Goal: Task Accomplishment & Management: Use online tool/utility

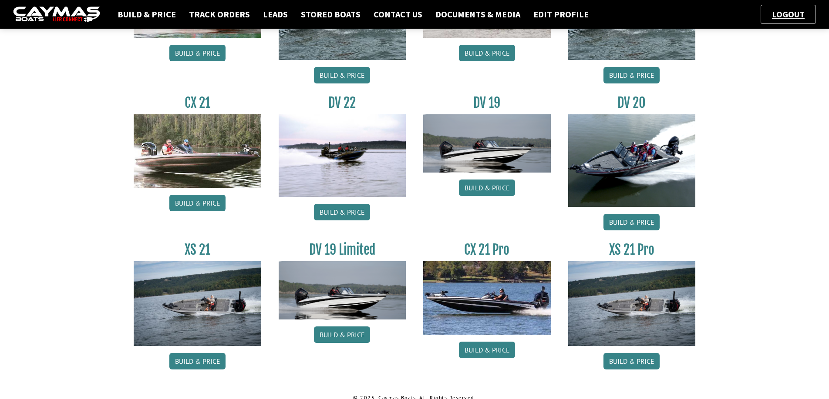
scroll to position [969, 0]
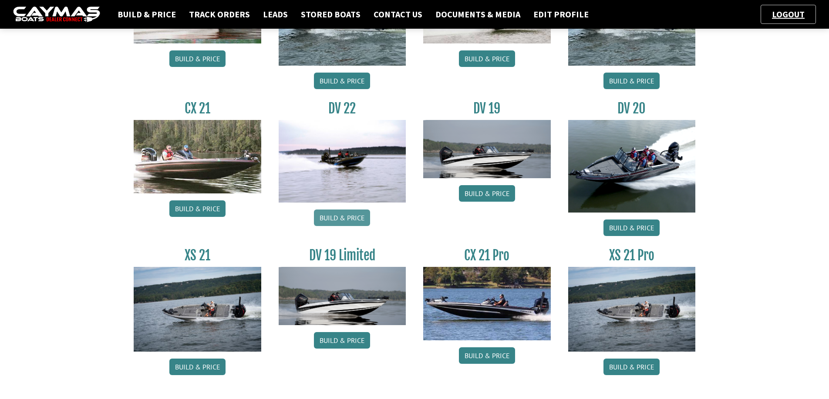
click at [352, 217] on link "Build & Price" at bounding box center [342, 218] width 56 height 17
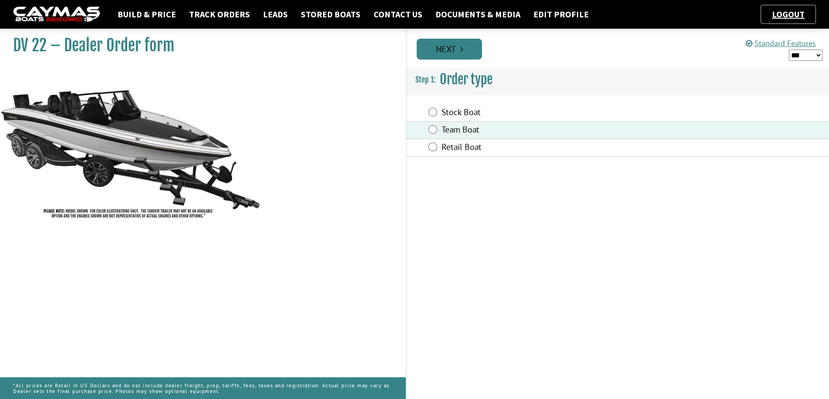
click at [470, 56] on link "Next" at bounding box center [448, 49] width 65 height 21
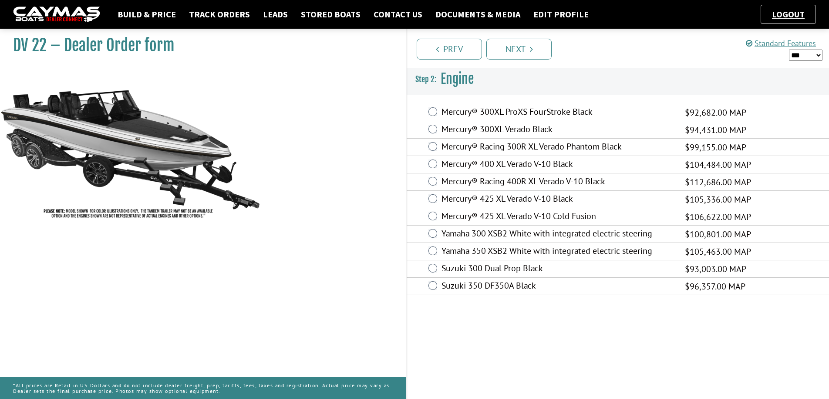
click at [447, 215] on label "Mercury® 425 XL Verado V-10 Cold Fusion" at bounding box center [557, 217] width 232 height 13
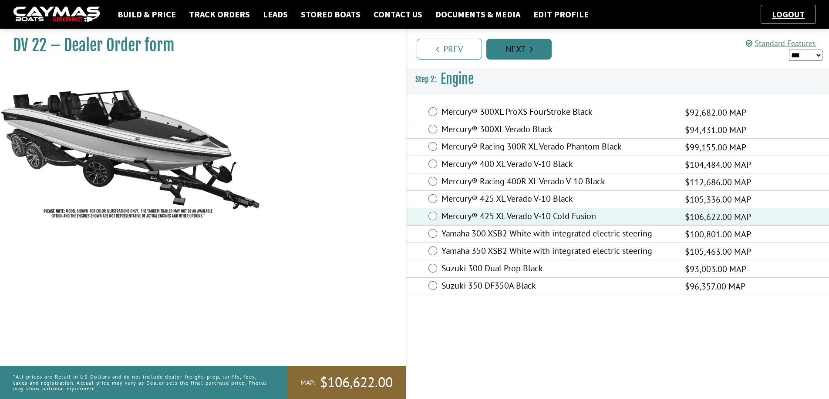
click at [537, 49] on link "Next" at bounding box center [518, 49] width 65 height 21
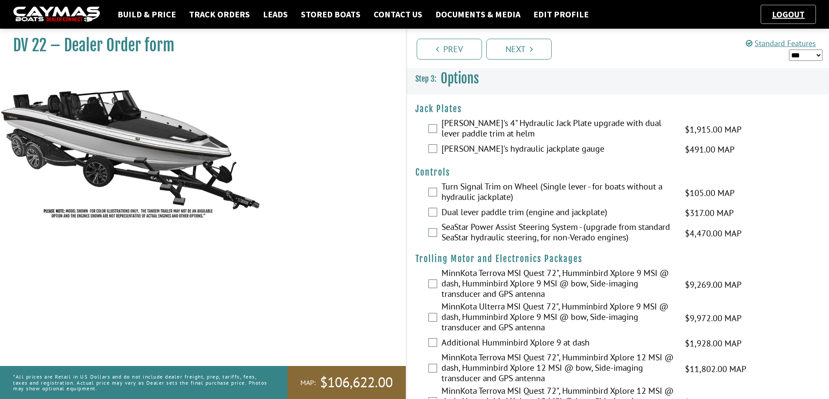
click at [455, 127] on label "[PERSON_NAME]'s 4" Hydraulic Jack Plate upgrade with dual lever paddle trim at …" at bounding box center [557, 129] width 232 height 23
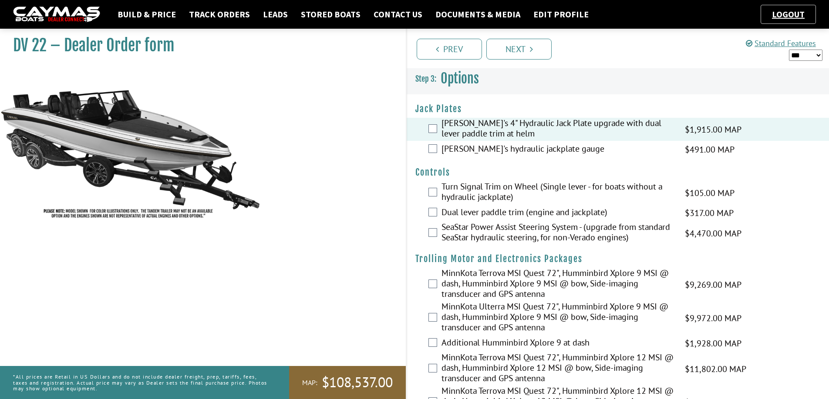
click at [453, 149] on label "[PERSON_NAME]'s hydraulic jackplate gauge" at bounding box center [557, 150] width 232 height 13
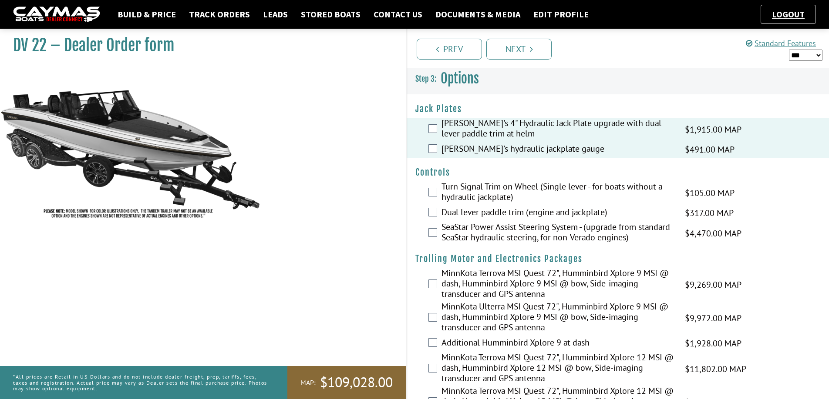
click at [454, 211] on label "Dual lever paddle trim (engine and jackplate)" at bounding box center [557, 213] width 232 height 13
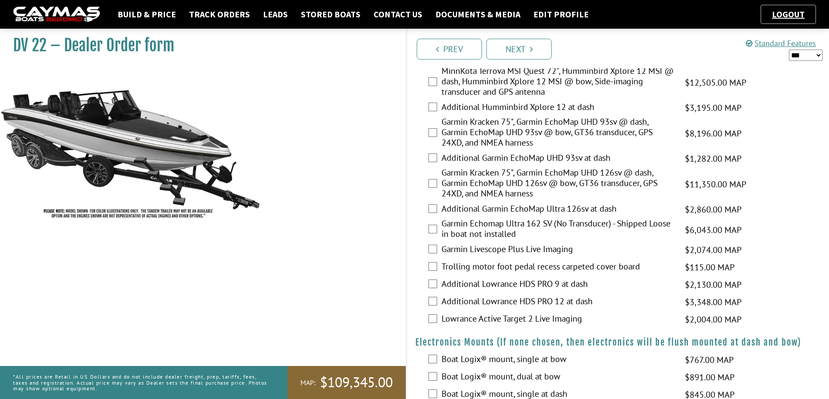
scroll to position [314, 0]
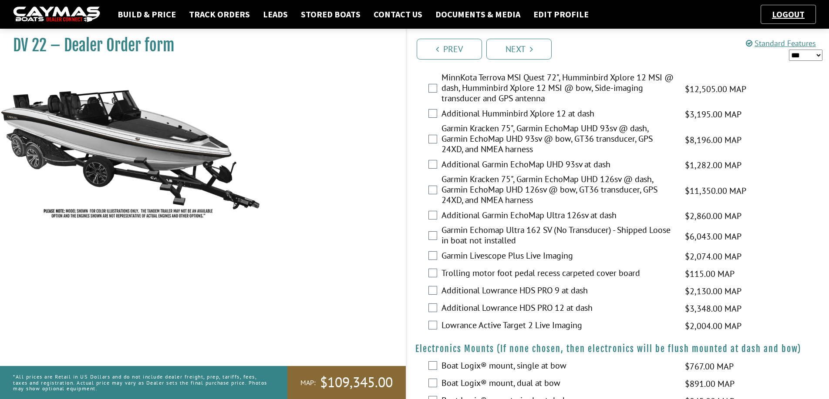
click at [463, 189] on label "Garmin Kracken 75", Garmin EchoMap UHD 126sv @ dash, Garmin EchoMap UHD 126sv @…" at bounding box center [557, 191] width 232 height 34
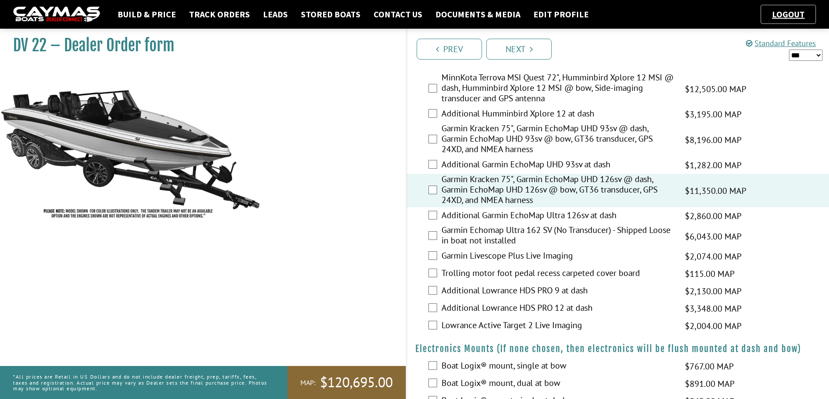
click at [456, 273] on label "Trolling motor foot pedal recess carpeted cover board" at bounding box center [557, 274] width 232 height 13
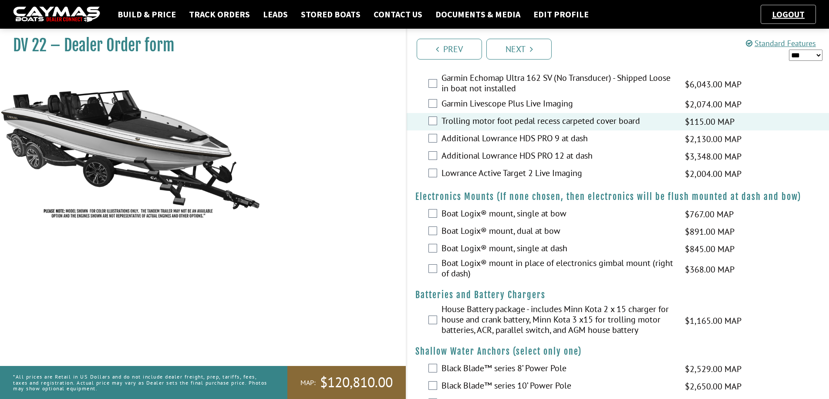
scroll to position [471, 0]
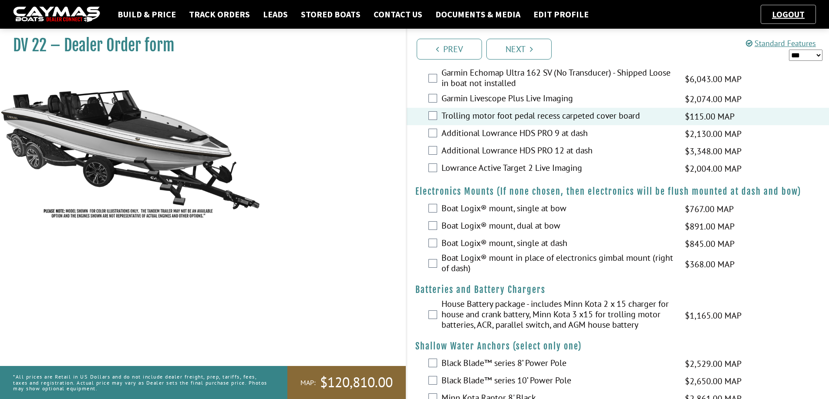
click at [453, 318] on label "House Battery package - includes Minn Kota 2 x 15 charger for house and crank b…" at bounding box center [557, 316] width 232 height 34
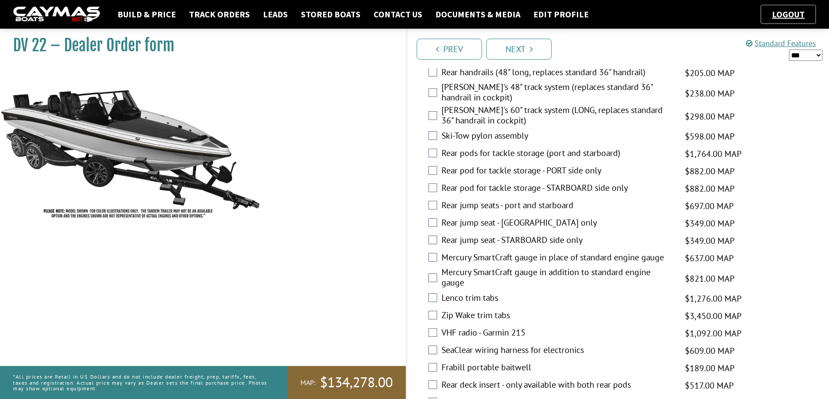
scroll to position [1389, 0]
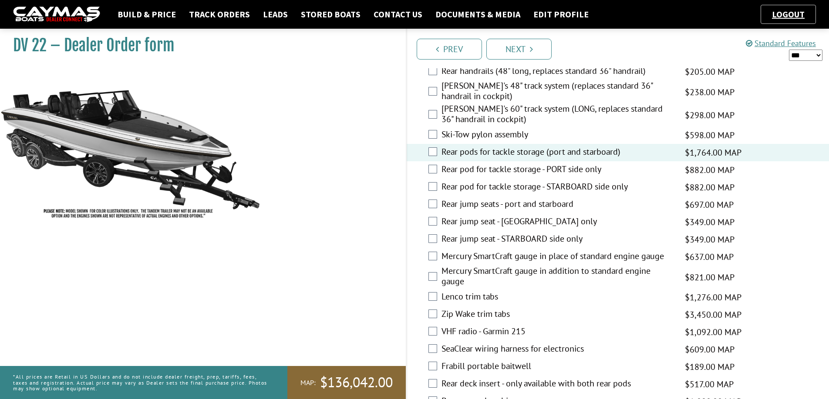
click at [437, 206] on div "Rear jump seats - port and starboard $697.00 MAP $823.00 MSRP $593.00 $681.00" at bounding box center [617, 204] width 422 height 17
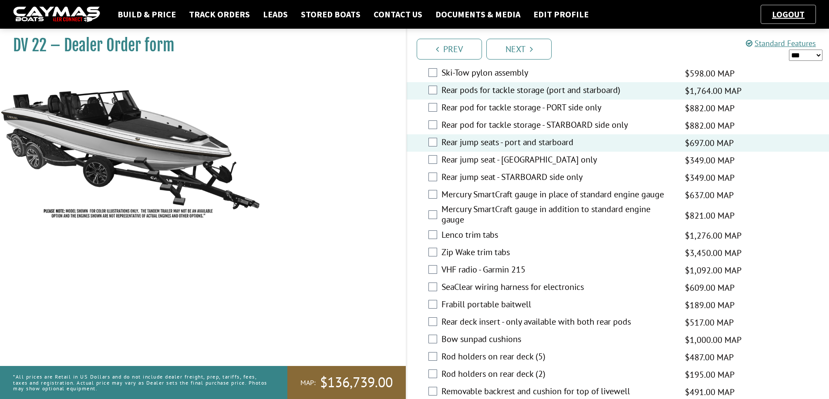
scroll to position [1446, 0]
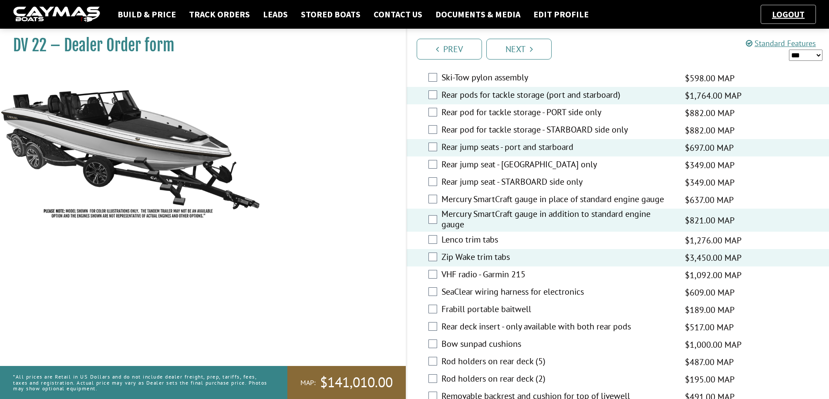
click at [397, 249] on div "DV 22 – Dealer Order form" at bounding box center [198, 224] width 414 height 399
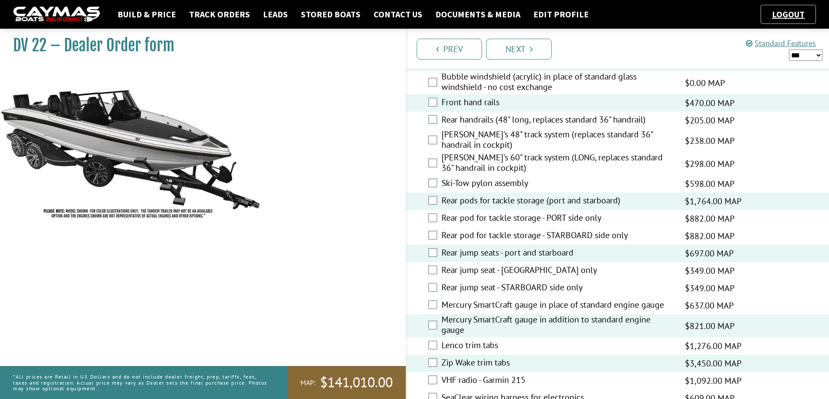
scroll to position [1341, 0]
click at [448, 164] on label "[PERSON_NAME]'s 60" track system (LONG, replaces standard 36" handrail in cockp…" at bounding box center [557, 163] width 232 height 23
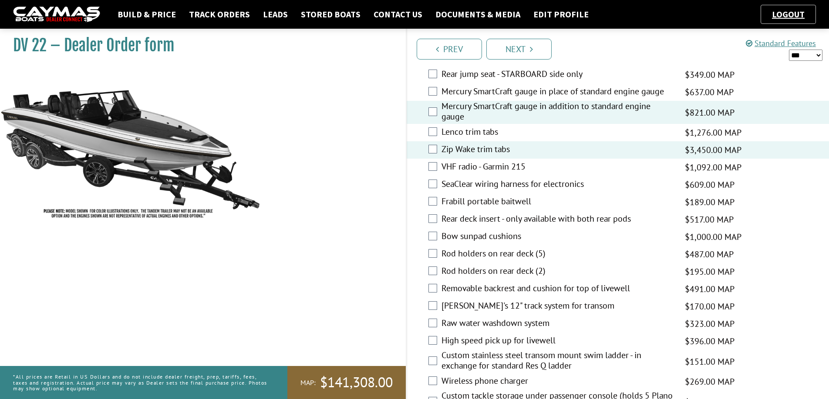
scroll to position [1558, 0]
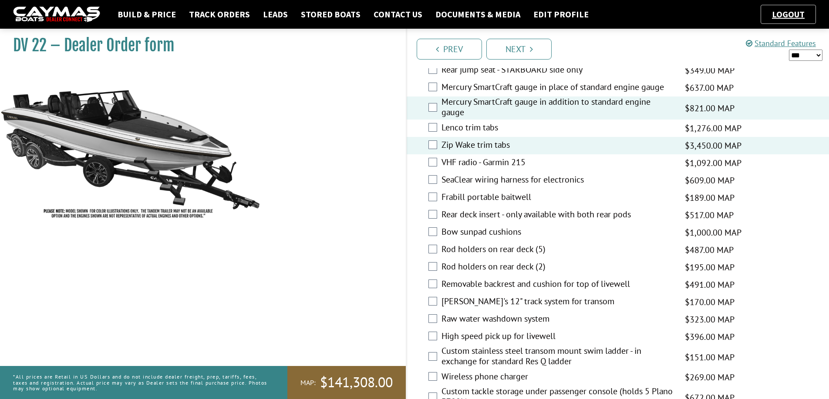
click at [446, 196] on label "Frabill portable baitwell" at bounding box center [557, 198] width 232 height 13
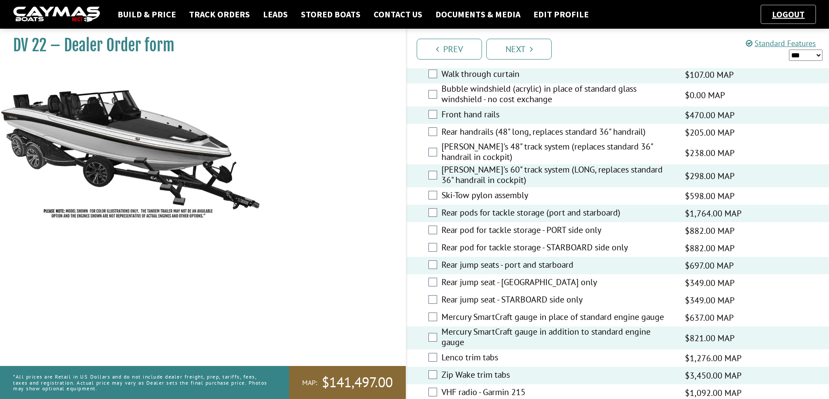
scroll to position [1327, 0]
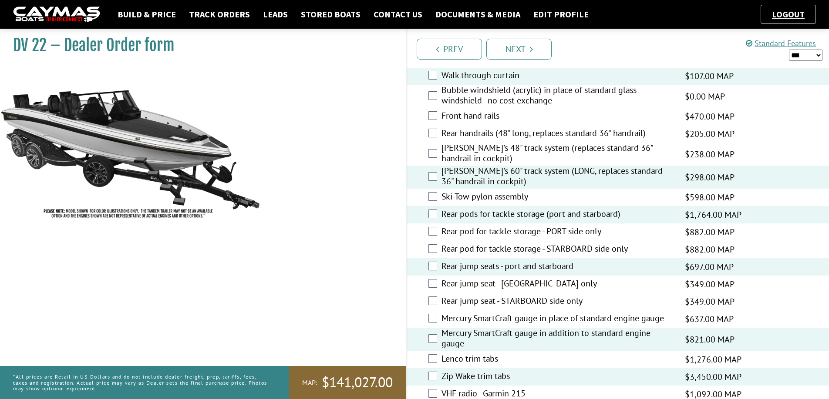
click at [392, 128] on div "DV 22 – Dealer Order form" at bounding box center [198, 224] width 414 height 399
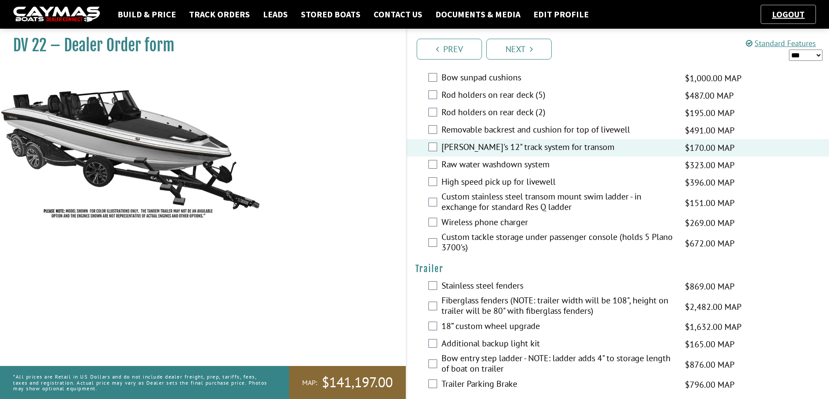
scroll to position [1714, 0]
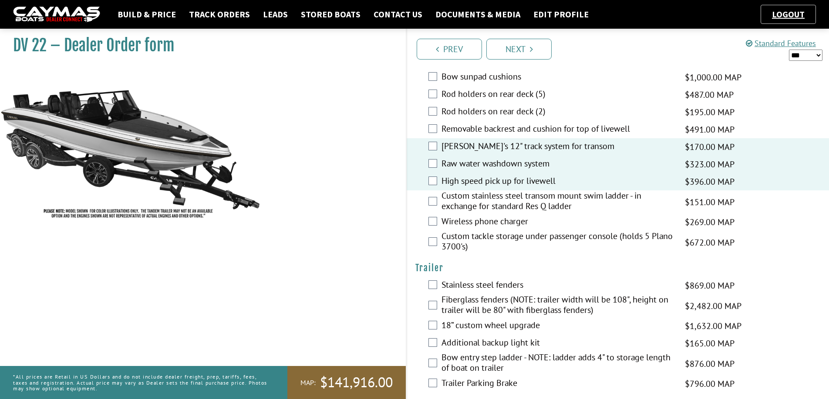
click at [376, 170] on div "DV 22 – Dealer Order form" at bounding box center [198, 224] width 414 height 399
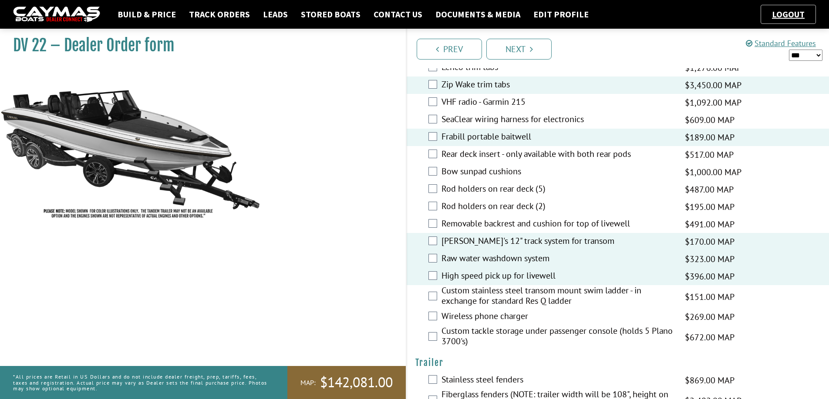
scroll to position [1618, 0]
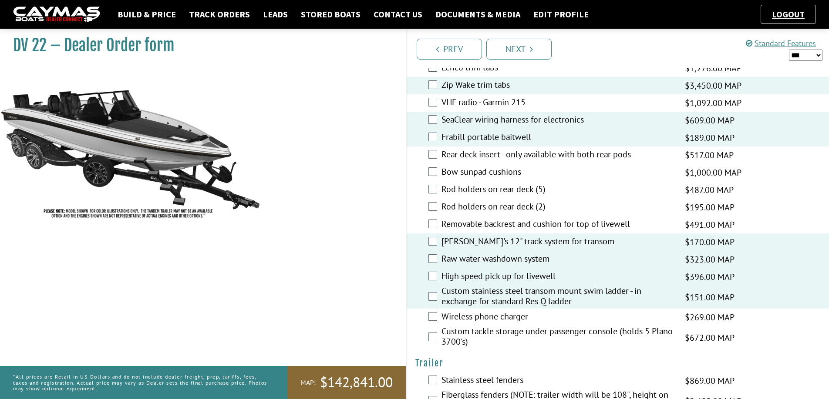
click at [439, 317] on div "Wireless phone charger $269.00 MAP $318.00 MSRP $229.00 $263.00" at bounding box center [617, 317] width 422 height 17
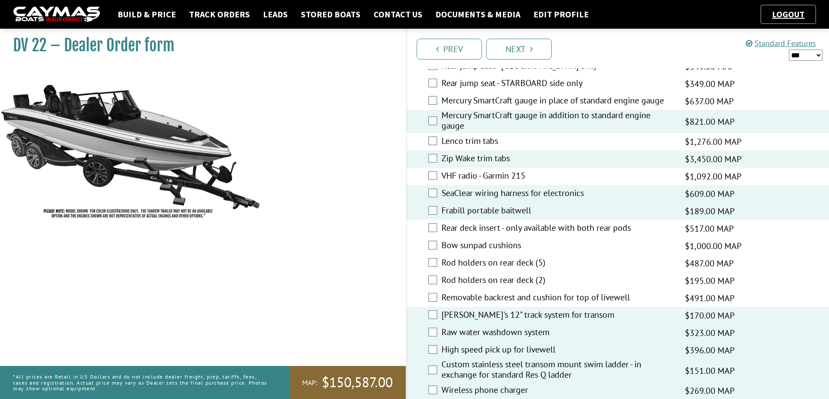
scroll to position [1547, 0]
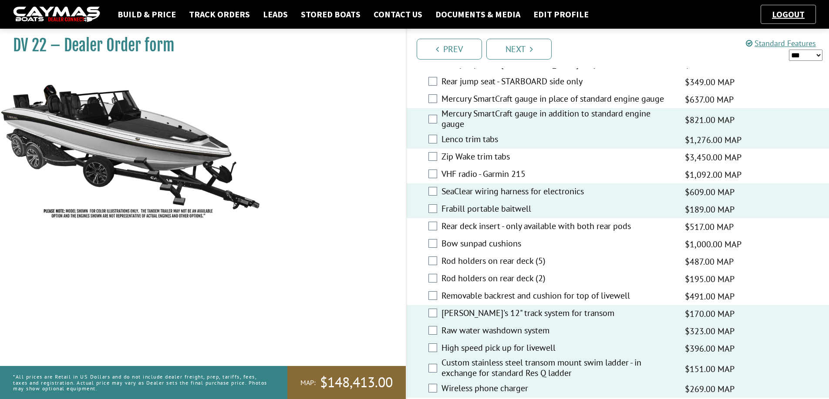
click at [388, 167] on div "DV 22 – Dealer Order form" at bounding box center [198, 224] width 414 height 399
click at [399, 164] on div "DV 22 – Dealer Order form" at bounding box center [198, 224] width 414 height 399
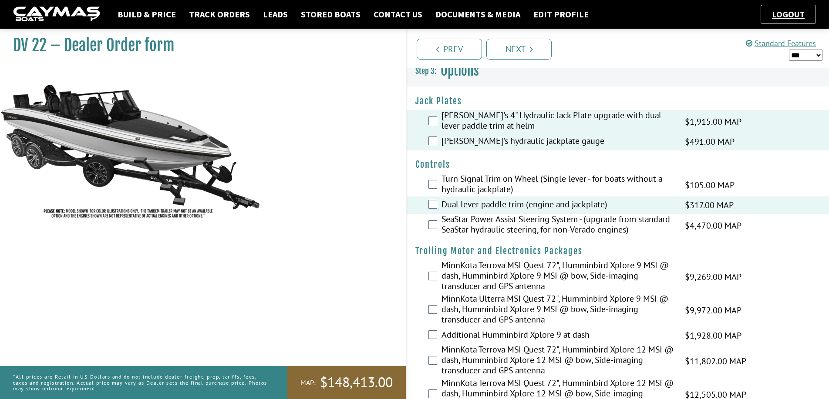
scroll to position [0, 0]
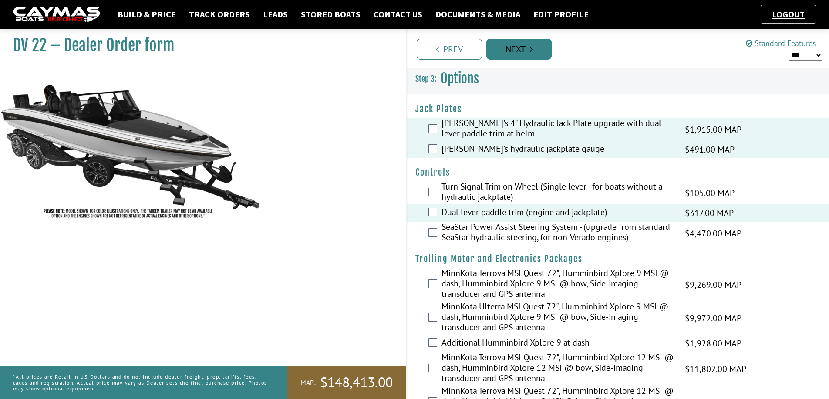
click at [523, 51] on link "Next" at bounding box center [518, 49] width 65 height 21
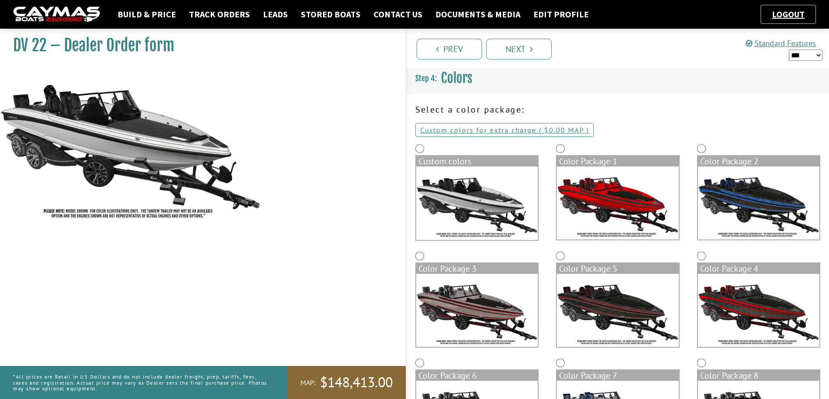
click at [498, 191] on img at bounding box center [476, 204] width 121 height 74
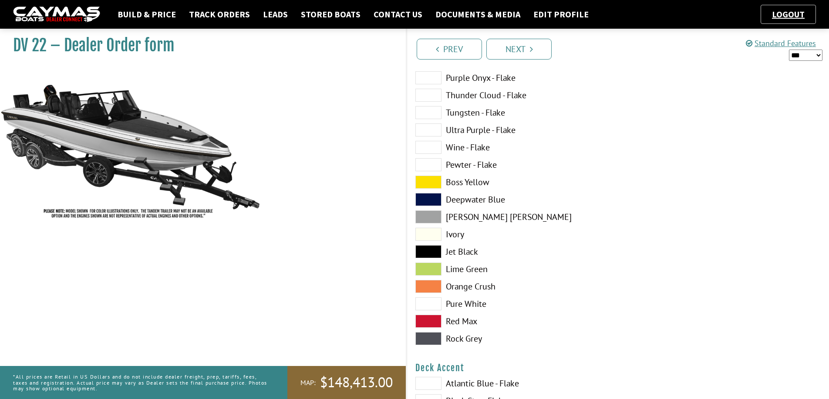
scroll to position [386, 0]
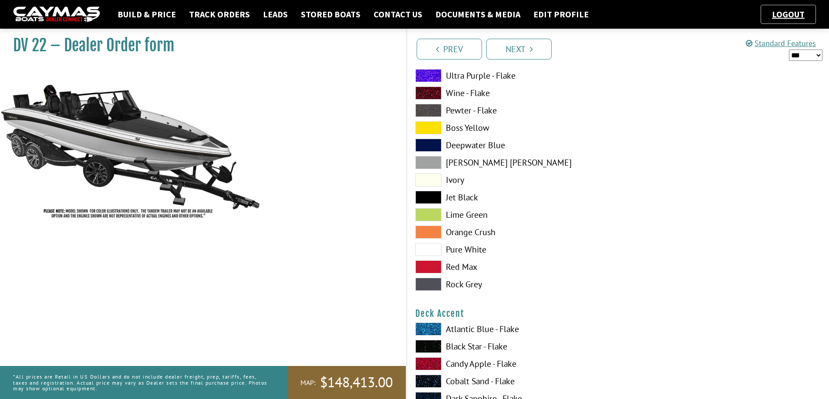
click at [435, 252] on span at bounding box center [428, 249] width 26 height 13
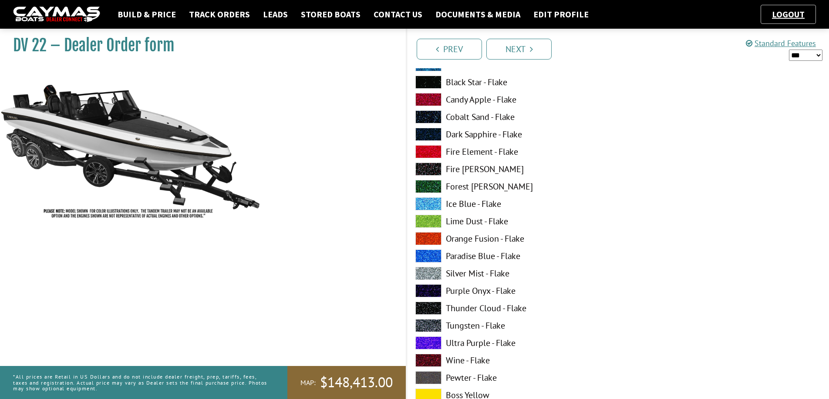
scroll to position [651, 0]
click at [432, 289] on span at bounding box center [428, 290] width 26 height 13
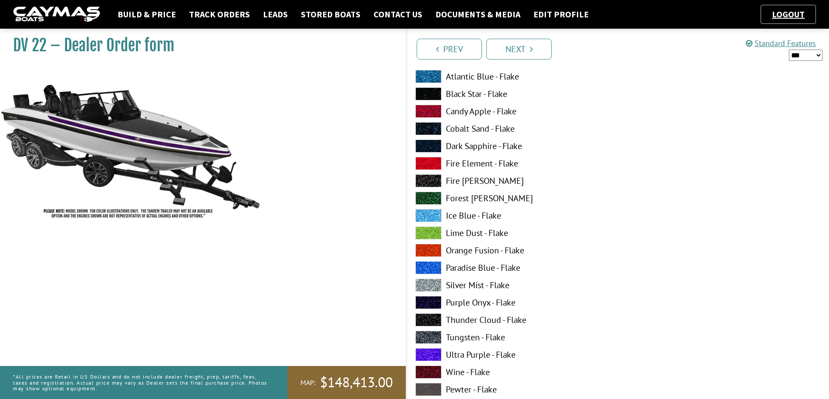
scroll to position [1176, 0]
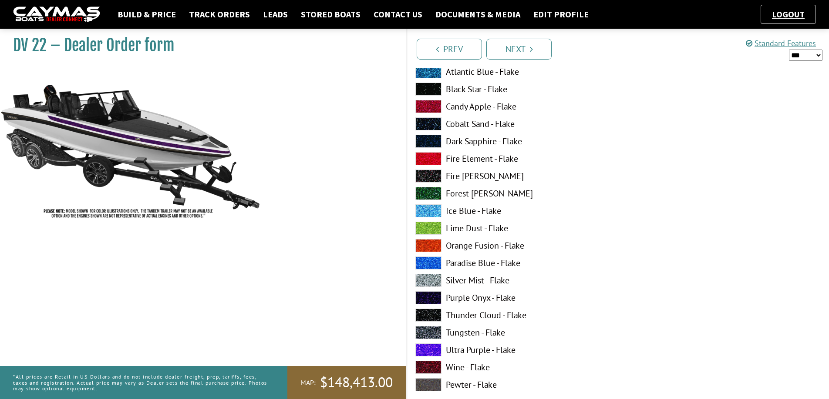
click at [433, 279] on span at bounding box center [428, 280] width 26 height 13
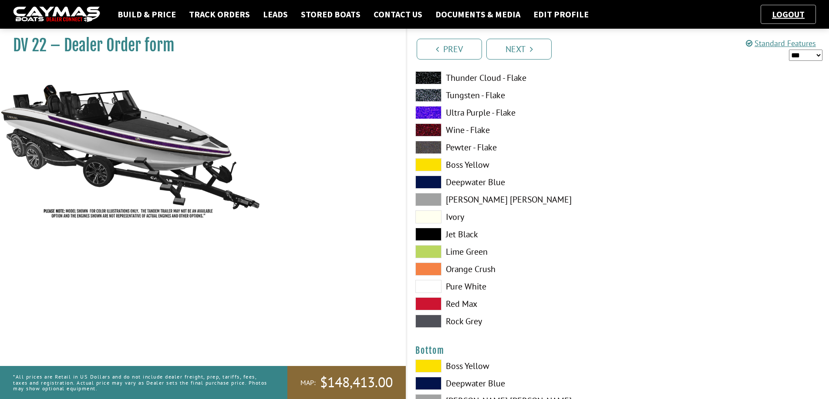
scroll to position [1775, 0]
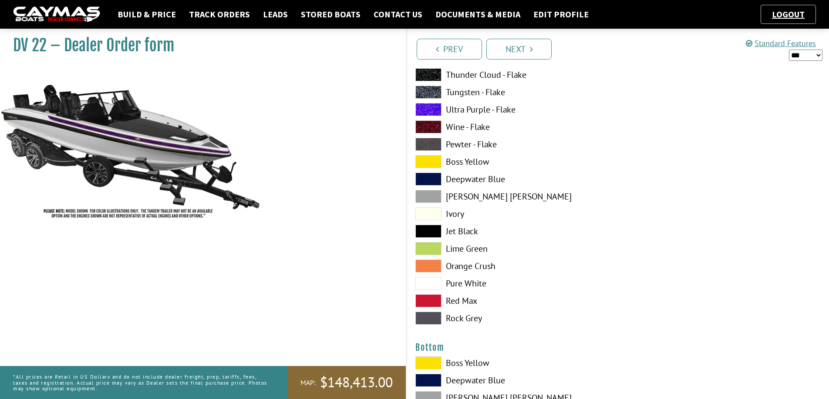
click at [431, 284] on span at bounding box center [428, 283] width 26 height 13
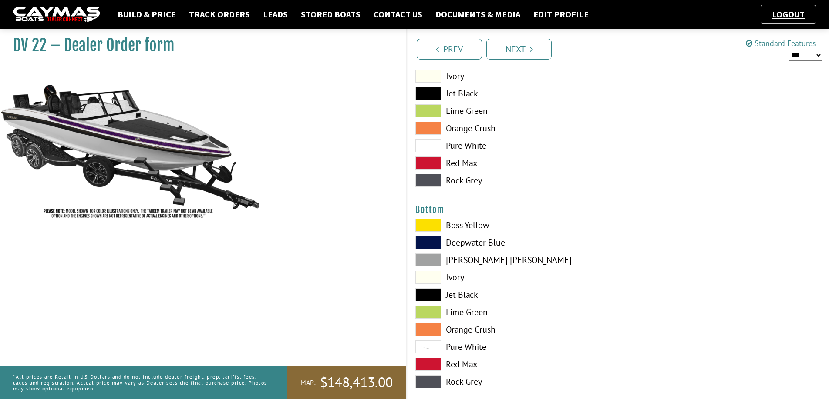
scroll to position [1913, 0]
click at [434, 294] on span at bounding box center [428, 294] width 26 height 13
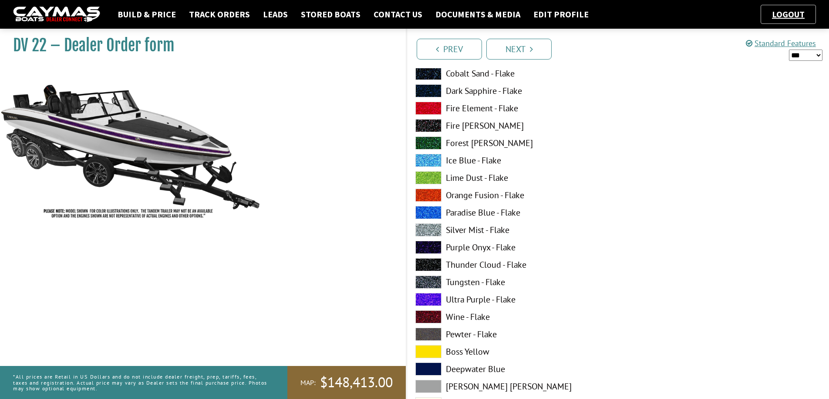
scroll to position [2321, 0]
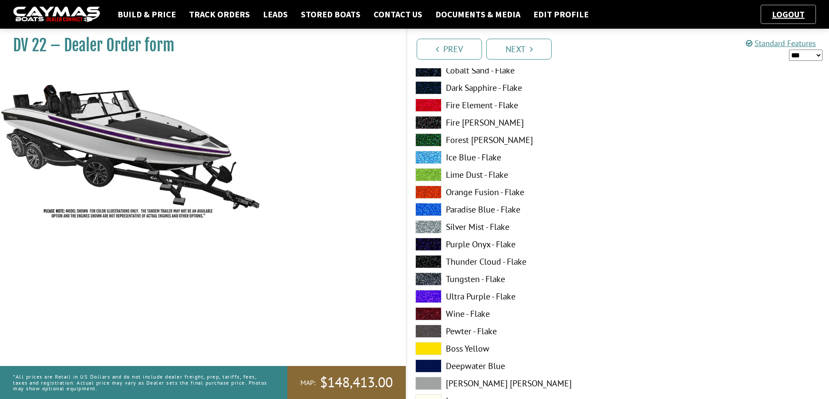
click at [432, 245] on span at bounding box center [428, 244] width 26 height 13
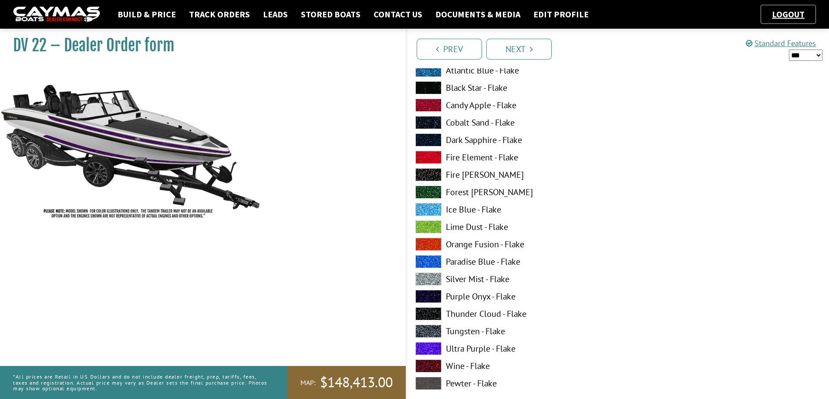
scroll to position [2809, 0]
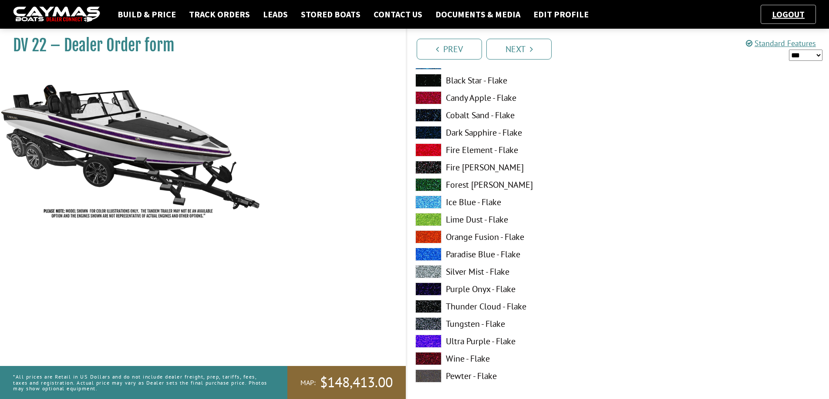
click at [430, 272] on span at bounding box center [428, 271] width 26 height 13
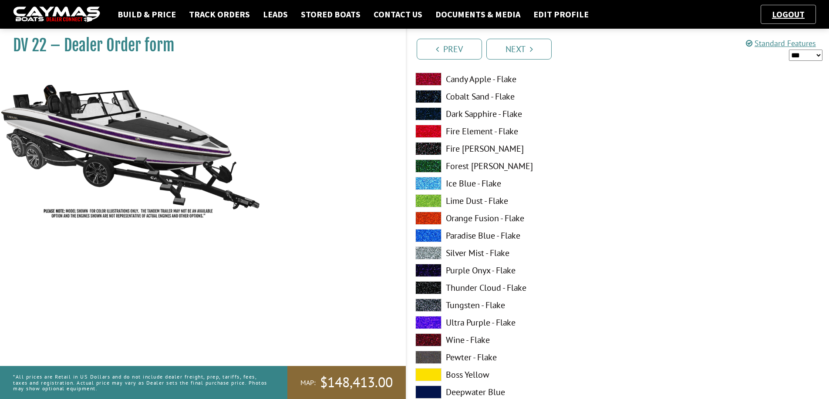
scroll to position [3189, 0]
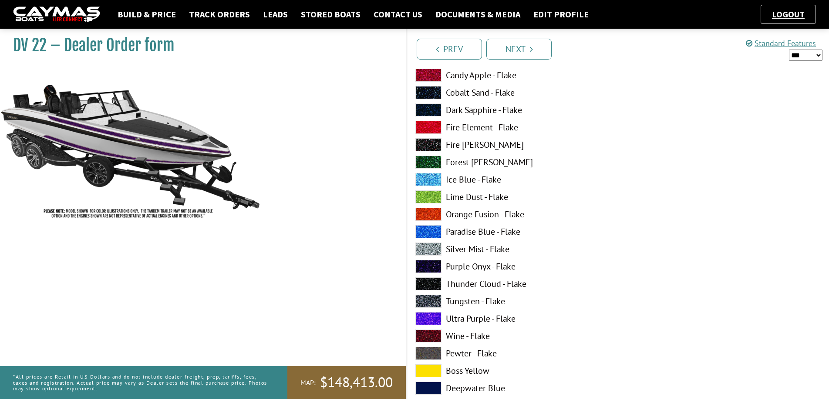
click at [434, 266] on span at bounding box center [428, 266] width 26 height 13
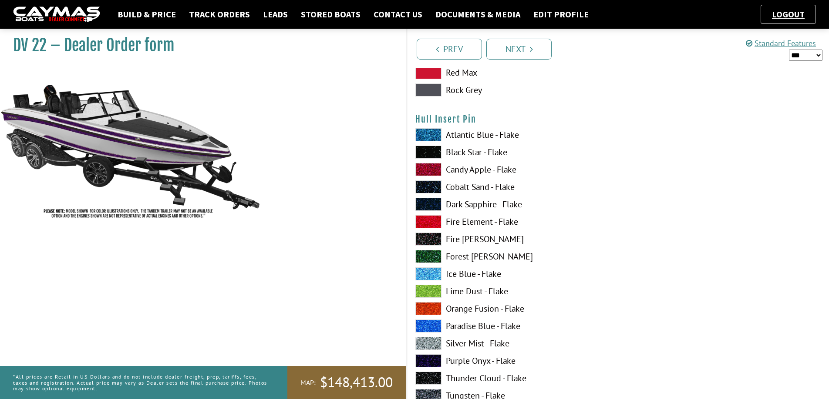
scroll to position [3628, 0]
click at [437, 343] on span at bounding box center [428, 342] width 26 height 13
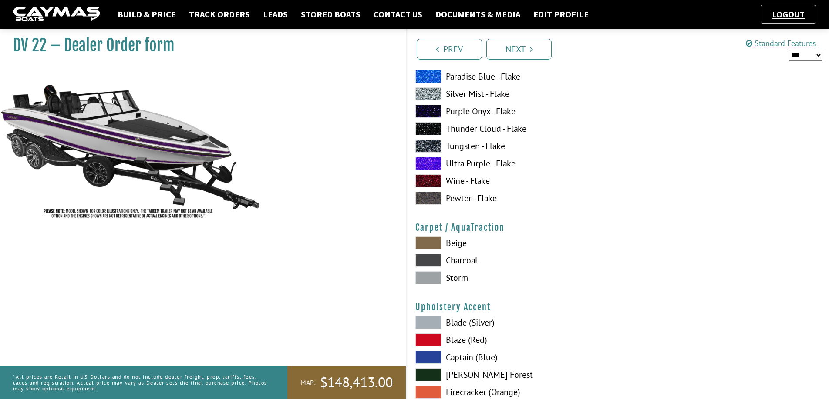
scroll to position [3882, 0]
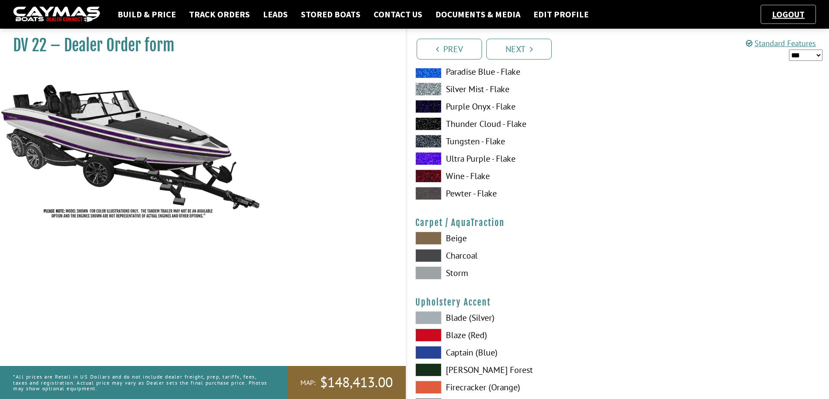
click at [433, 233] on span at bounding box center [428, 238] width 26 height 13
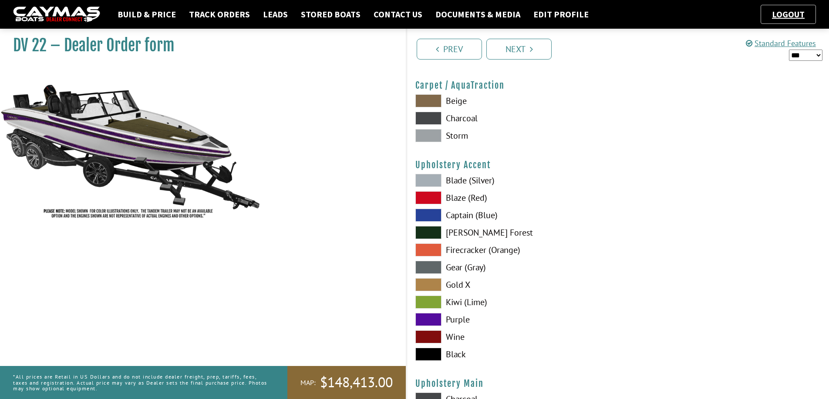
scroll to position [4022, 0]
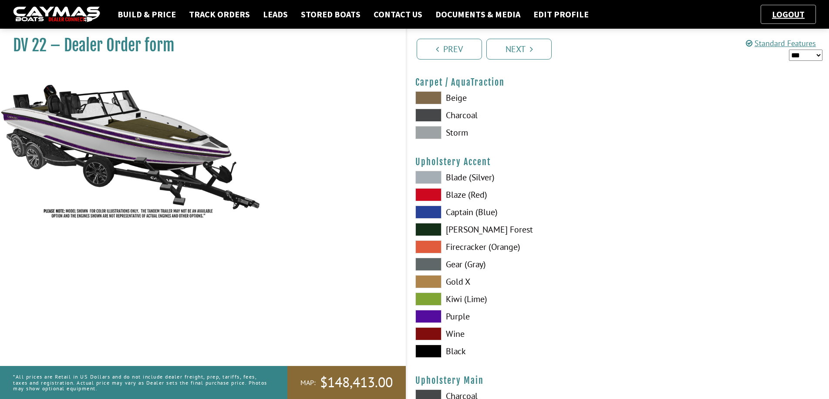
click at [431, 352] on span at bounding box center [428, 351] width 26 height 13
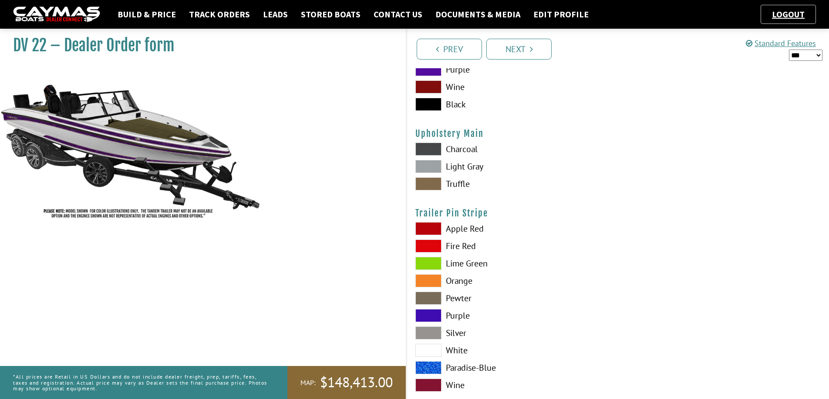
scroll to position [4270, 0]
click at [433, 185] on span at bounding box center [428, 183] width 26 height 13
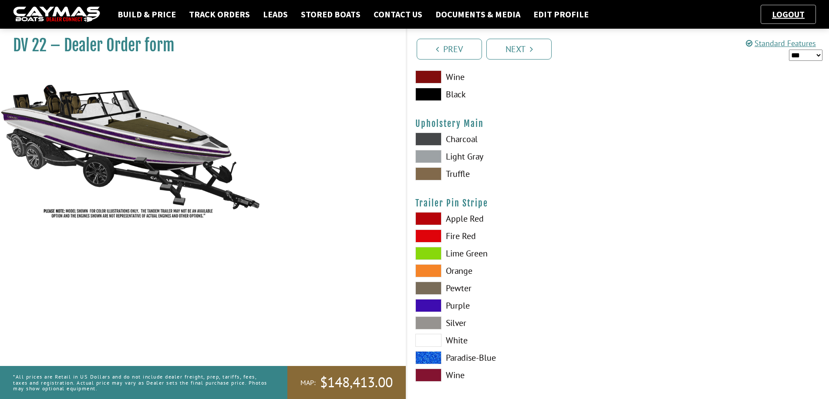
scroll to position [4288, 0]
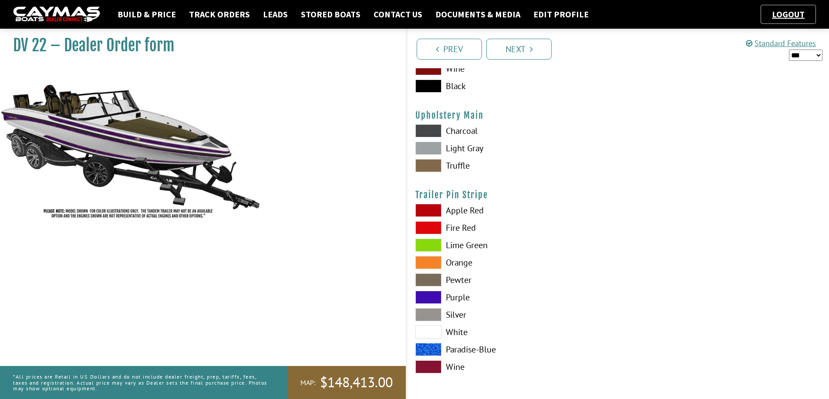
click at [431, 295] on span at bounding box center [428, 297] width 26 height 13
click at [532, 50] on icon "Pagination" at bounding box center [531, 49] width 3 height 9
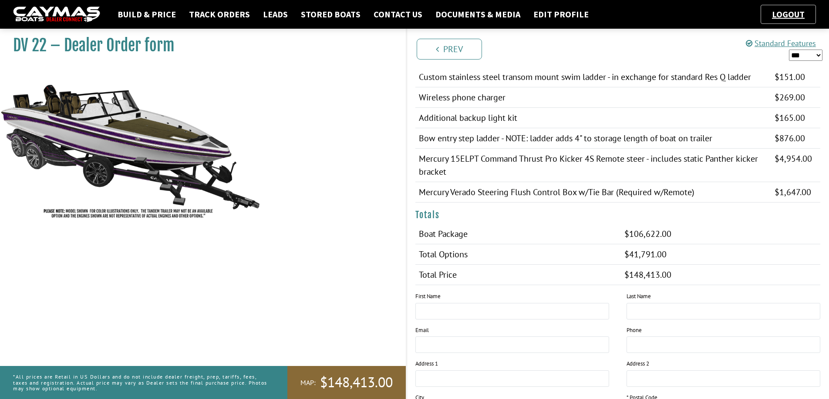
scroll to position [1301, 0]
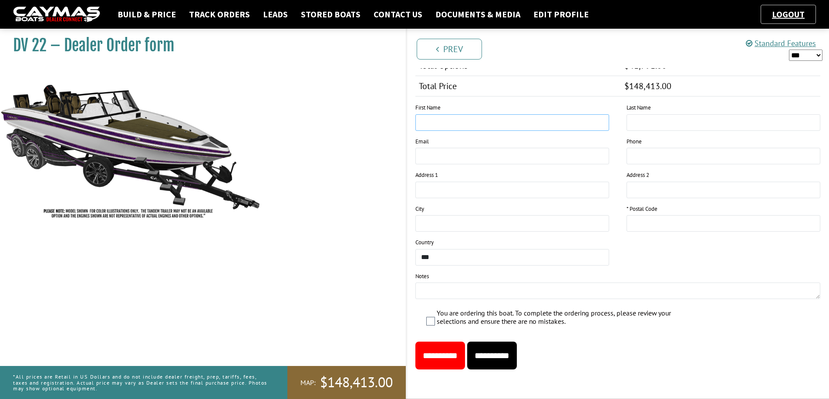
click at [452, 122] on input "text" at bounding box center [512, 122] width 194 height 17
type input "*****"
click at [678, 116] on input "text" at bounding box center [723, 122] width 194 height 17
type input "*********"
click at [641, 224] on input "text" at bounding box center [723, 223] width 194 height 17
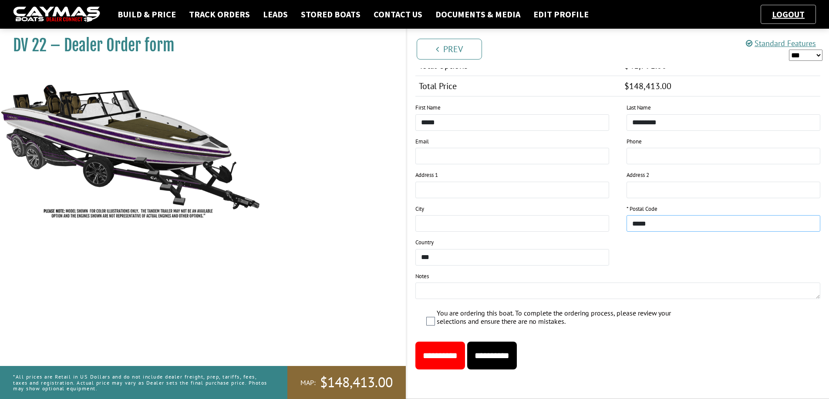
type input "*****"
click at [508, 358] on input "**********" at bounding box center [492, 356] width 50 height 28
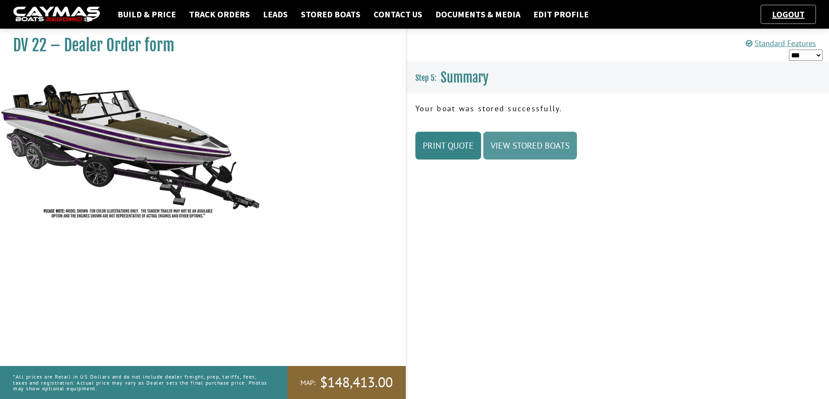
click at [532, 150] on link "View Stored Boats" at bounding box center [530, 146] width 94 height 28
